Goal: Find specific page/section: Find specific page/section

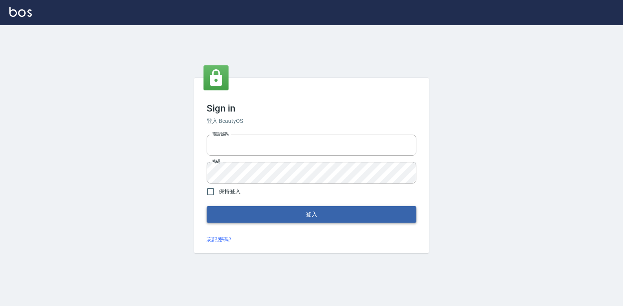
type input "047265856"
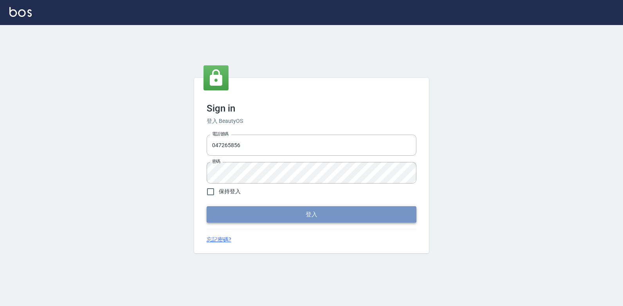
click at [281, 214] on button "登入" at bounding box center [312, 214] width 210 height 16
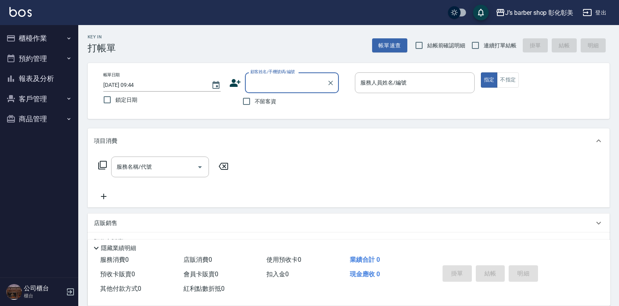
click at [69, 55] on icon "button" at bounding box center [69, 58] width 6 height 6
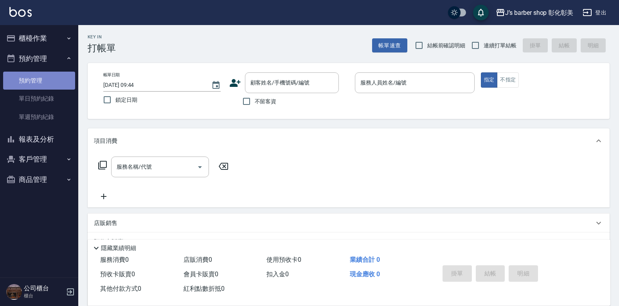
click at [52, 79] on link "預約管理" at bounding box center [39, 81] width 72 height 18
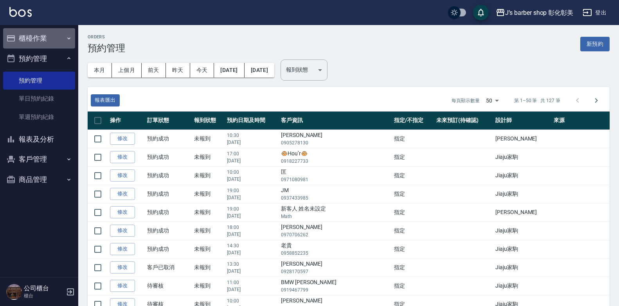
click at [58, 38] on button "櫃檯作業" at bounding box center [39, 38] width 72 height 20
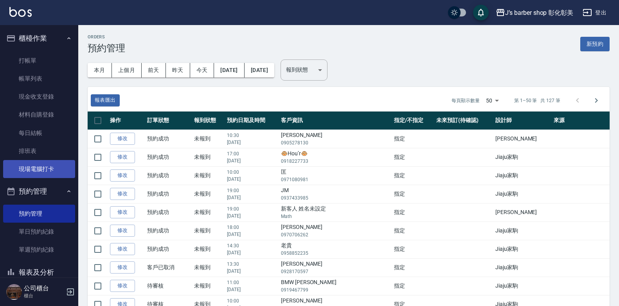
click at [47, 169] on link "現場電腦打卡" at bounding box center [39, 169] width 72 height 18
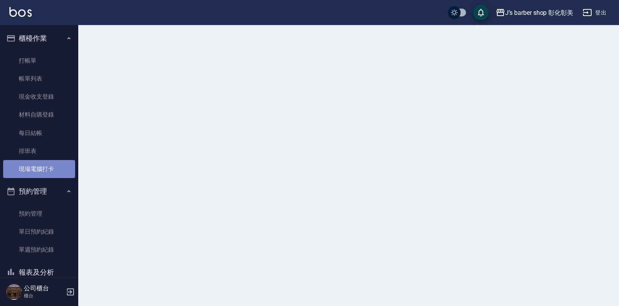
click at [47, 169] on link "現場電腦打卡" at bounding box center [39, 169] width 72 height 18
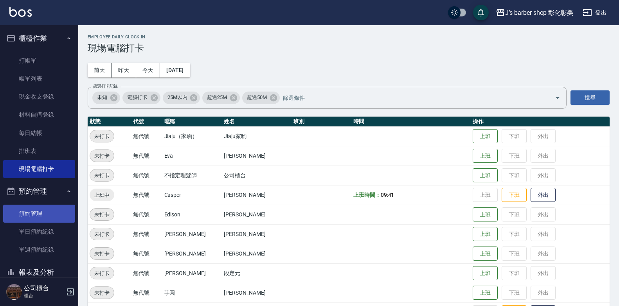
click at [48, 211] on link "預約管理" at bounding box center [39, 214] width 72 height 18
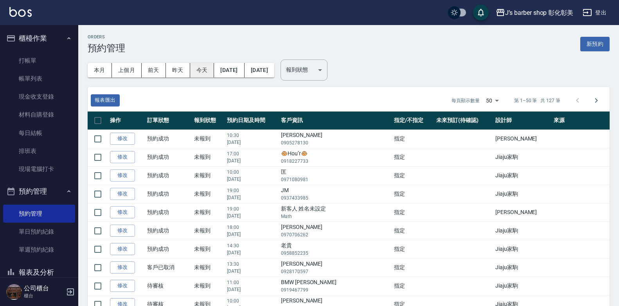
click at [210, 68] on button "今天" at bounding box center [202, 70] width 24 height 14
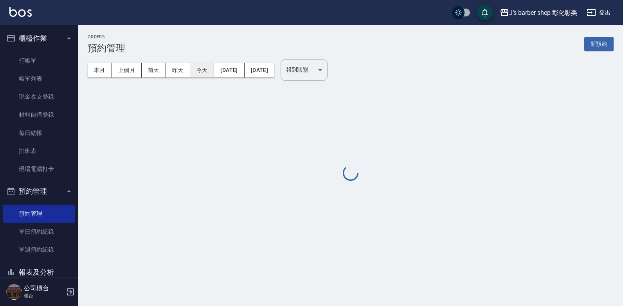
click at [210, 68] on button "今天" at bounding box center [202, 70] width 24 height 14
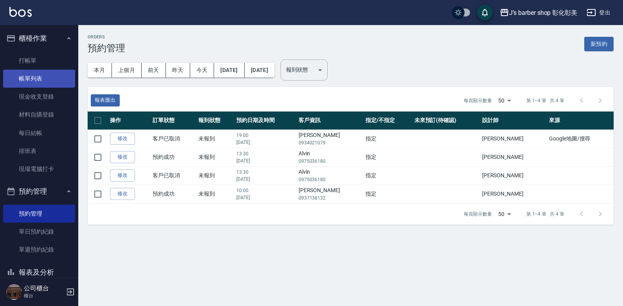
click at [28, 76] on link "帳單列表" at bounding box center [39, 79] width 72 height 18
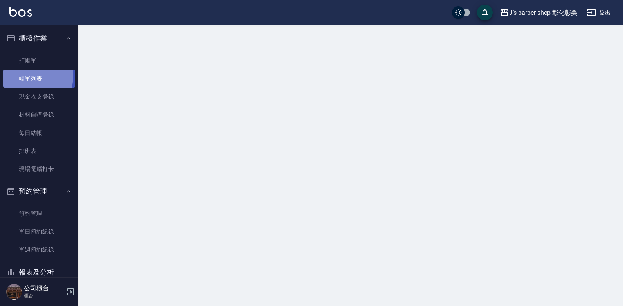
click at [28, 76] on link "帳單列表" at bounding box center [39, 79] width 72 height 18
